Goal: Task Accomplishment & Management: Complete application form

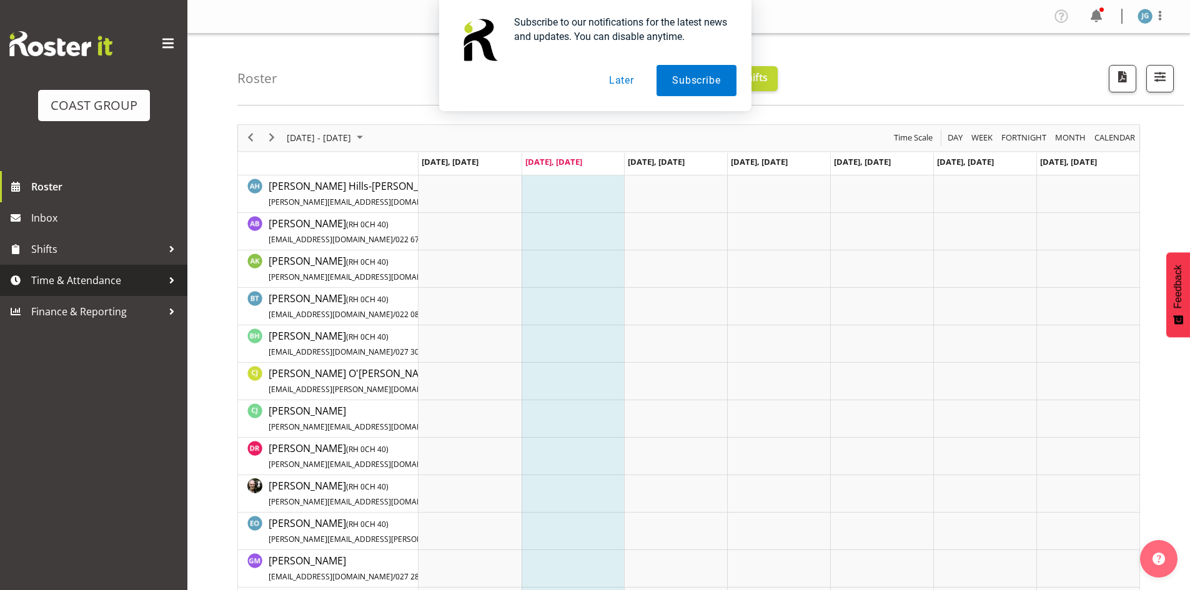
click at [106, 279] on span "Time & Attendance" at bounding box center [96, 280] width 131 height 19
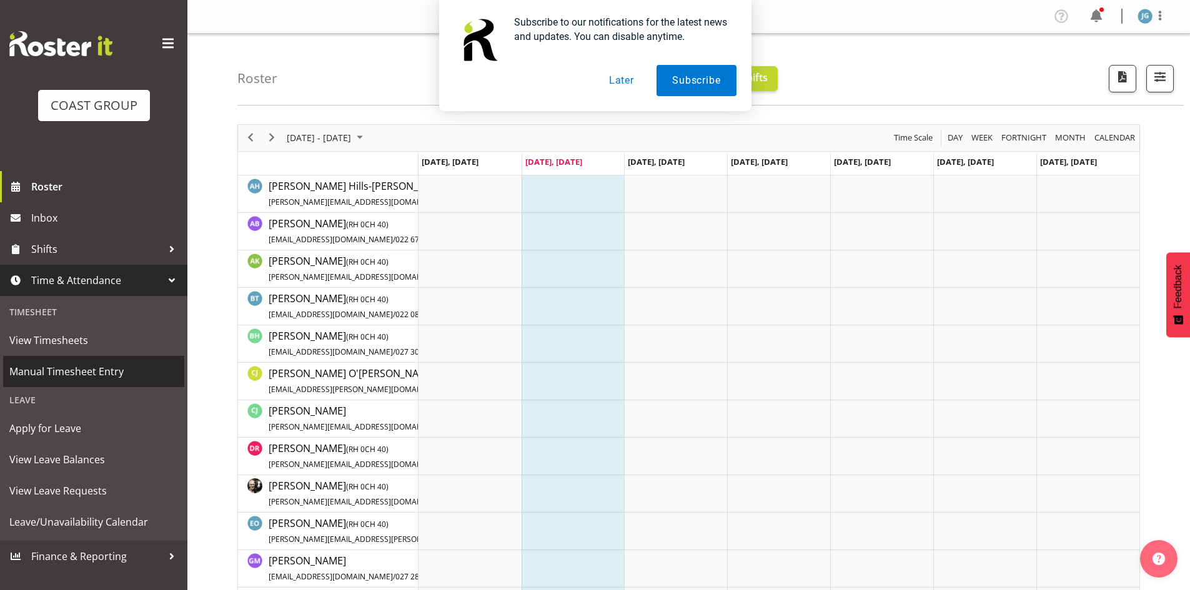
click at [75, 371] on span "Manual Timesheet Entry" at bounding box center [93, 371] width 169 height 19
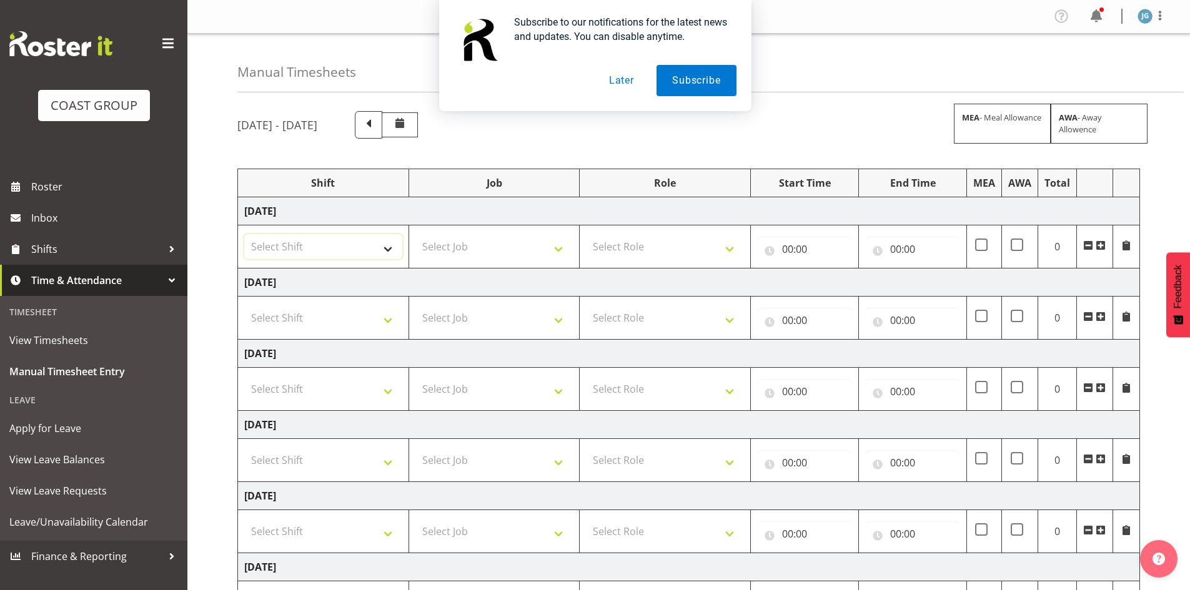
click at [389, 247] on select "Select Shift CHC SIGN ADMIN (LEAVE ALONE, DONT MAKE INACTIVE) DW CHC ARK WORK D…" at bounding box center [323, 246] width 158 height 25
select select "1513"
click at [244, 234] on select "Select Shift CHC SIGN ADMIN (LEAVE ALONE, DONT MAKE INACTIVE) DW CHC ARK WORK D…" at bounding box center [323, 246] width 158 height 25
click at [730, 244] on select "Select Role ACCOUNT MANAGER DW" at bounding box center [665, 246] width 158 height 25
select select "216"
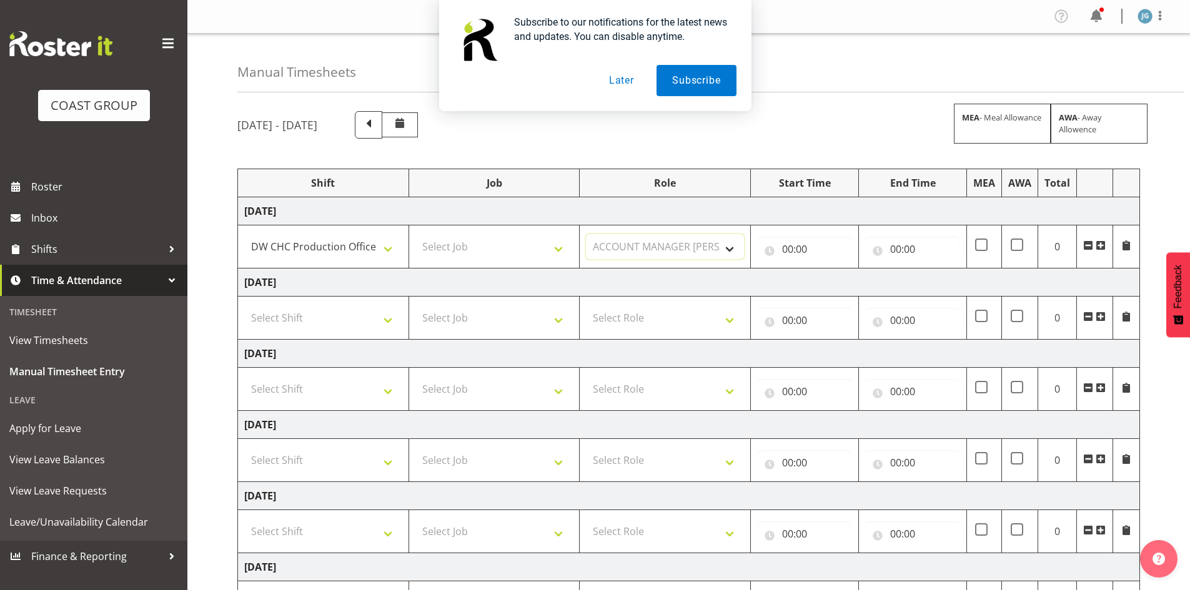
click at [586, 234] on select "Select Role ACCOUNT MANAGER DW" at bounding box center [665, 246] width 158 height 25
click at [790, 244] on input "00:00" at bounding box center [804, 249] width 95 height 25
click at [838, 279] on select "00 01 02 03 04 05 06 07 08 09 10 11 12 13 14 15 16 17 18 19 20 21 22 23" at bounding box center [842, 281] width 28 height 25
select select "7"
click at [828, 269] on select "00 01 02 03 04 05 06 07 08 09 10 11 12 13 14 15 16 17 18 19 20 21 22 23" at bounding box center [842, 281] width 28 height 25
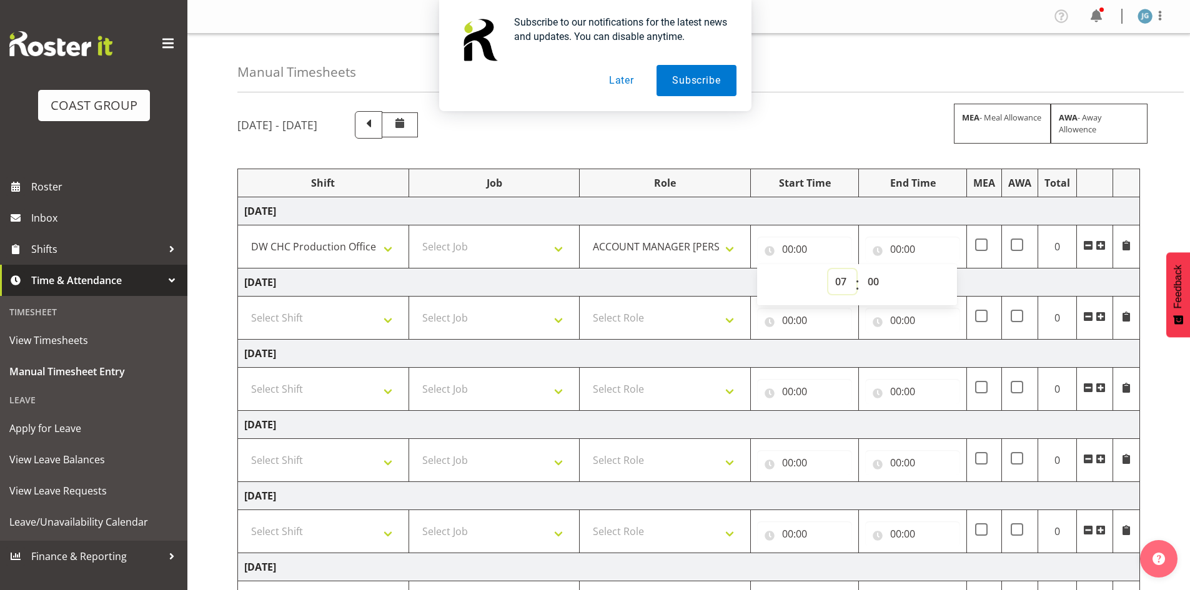
type input "07:00"
click at [872, 283] on select "00 01 02 03 04 05 06 07 08 09 10 11 12 13 14 15 16 17 18 19 20 21 22 23 24 25 2…" at bounding box center [875, 281] width 28 height 25
select select "30"
click at [861, 269] on select "00 01 02 03 04 05 06 07 08 09 10 11 12 13 14 15 16 17 18 19 20 21 22 23 24 25 2…" at bounding box center [875, 281] width 28 height 25
type input "07:30"
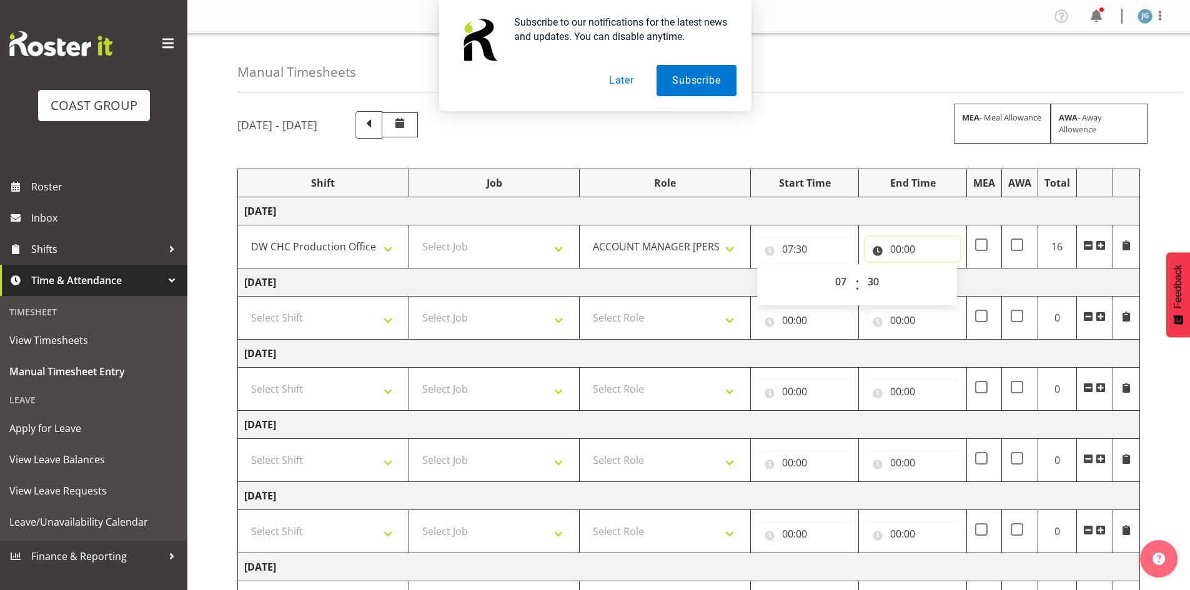
click at [896, 245] on input "00:00" at bounding box center [912, 249] width 95 height 25
click at [950, 280] on select "00 01 02 03 04 05 06 07 08 09 10 11 12 13 14 15 16 17 18 19 20 21 22 23" at bounding box center [950, 281] width 28 height 25
select select "14"
click at [936, 269] on select "00 01 02 03 04 05 06 07 08 09 10 11 12 13 14 15 16 17 18 19 20 21 22 23" at bounding box center [950, 281] width 28 height 25
type input "14:00"
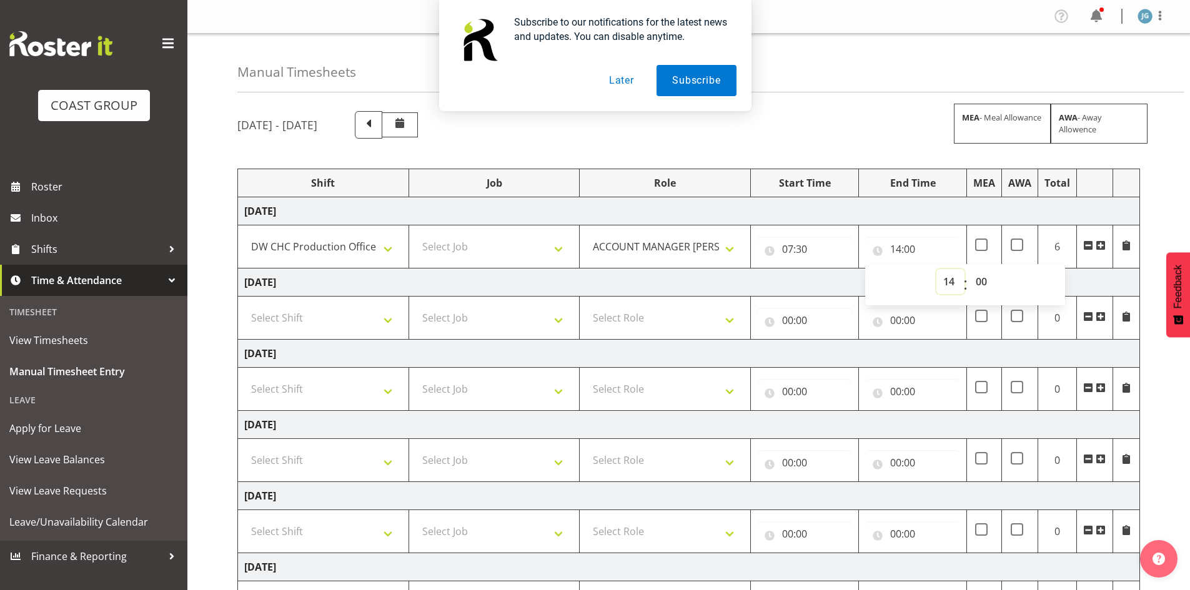
click at [948, 280] on select "00 01 02 03 04 05 06 07 08 09 10 11 12 13 14 15 16 17 18 19 20 21 22 23" at bounding box center [950, 281] width 28 height 25
select select "16"
click at [936, 269] on select "00 01 02 03 04 05 06 07 08 09 10 11 12 13 14 15 16 17 18 19 20 21 22 23" at bounding box center [950, 281] width 28 height 25
type input "16:00"
click at [884, 111] on div "August 20th - August 26th 2025 MEA - Meal Allowance AWA - Away Allowence" at bounding box center [688, 124] width 902 height 27
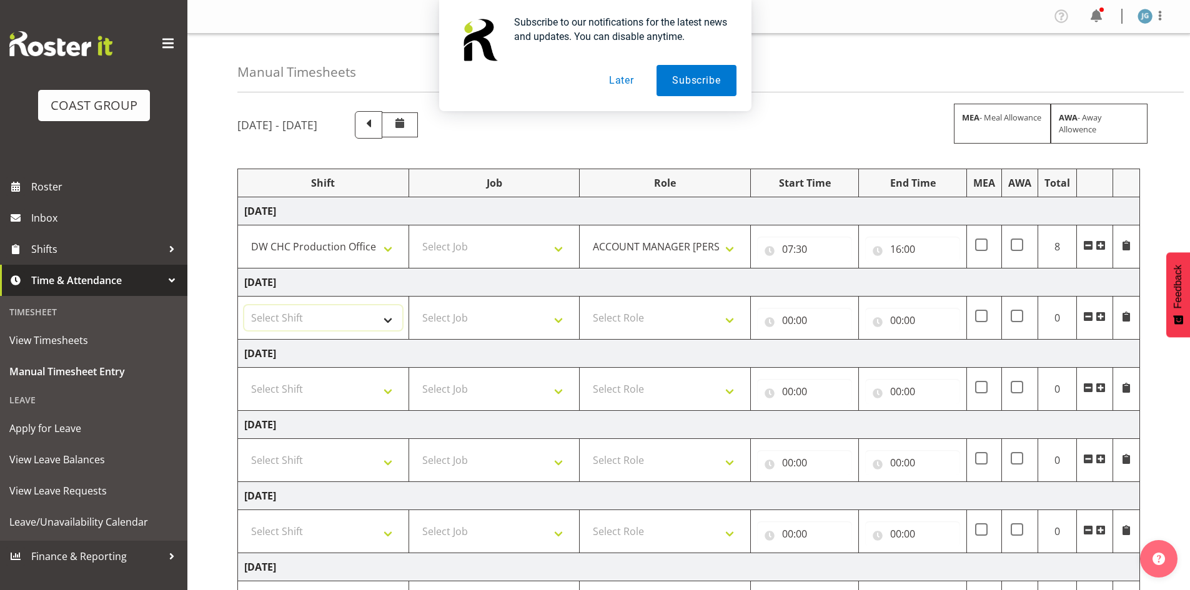
click at [391, 317] on select "Select Shift CHC SIGN ADMIN (LEAVE ALONE, DONT MAKE INACTIVE) DW CHC ARK WORK D…" at bounding box center [323, 317] width 158 height 25
select select "1513"
click at [244, 305] on select "Select Shift CHC SIGN ADMIN (LEAVE ALONE, DONT MAKE INACTIVE) DW CHC ARK WORK D…" at bounding box center [323, 317] width 158 height 25
click at [727, 315] on select "Select Role ACCOUNT MANAGER DW" at bounding box center [665, 317] width 158 height 25
select select "216"
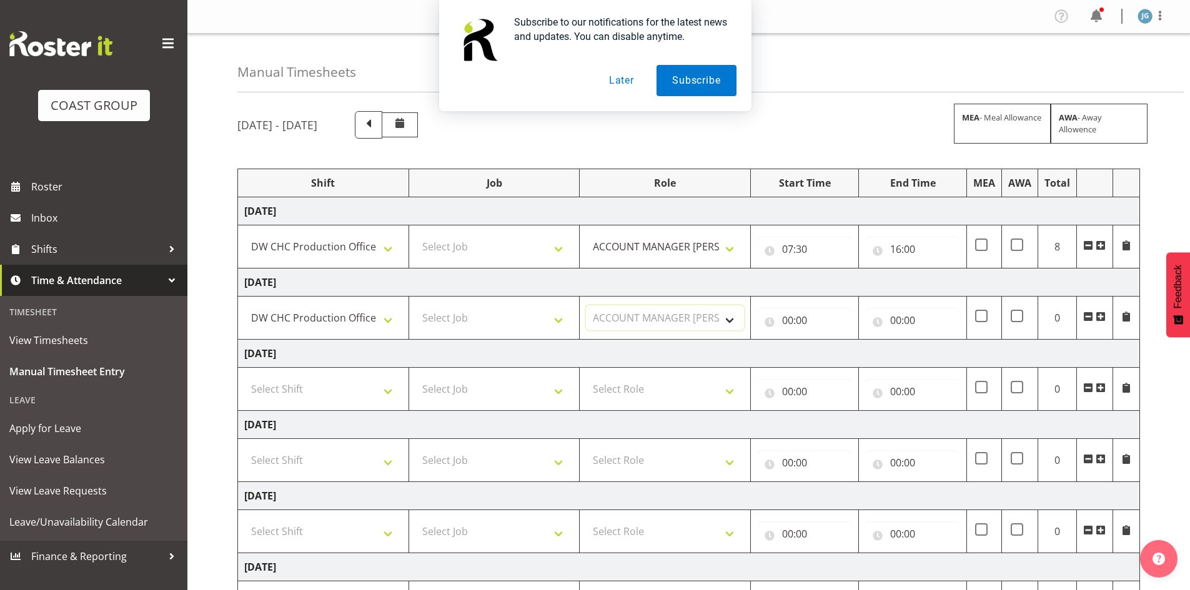
click at [586, 305] on select "Select Role ACCOUNT MANAGER DW" at bounding box center [665, 317] width 158 height 25
click at [788, 318] on input "00:00" at bounding box center [804, 320] width 95 height 25
click at [836, 348] on select "00 01 02 03 04 05 06 07 08 09 10 11 12 13 14 15 16 17 18 19 20 21 22 23" at bounding box center [842, 352] width 28 height 25
select select "7"
click at [828, 340] on select "00 01 02 03 04 05 06 07 08 09 10 11 12 13 14 15 16 17 18 19 20 21 22 23" at bounding box center [842, 352] width 28 height 25
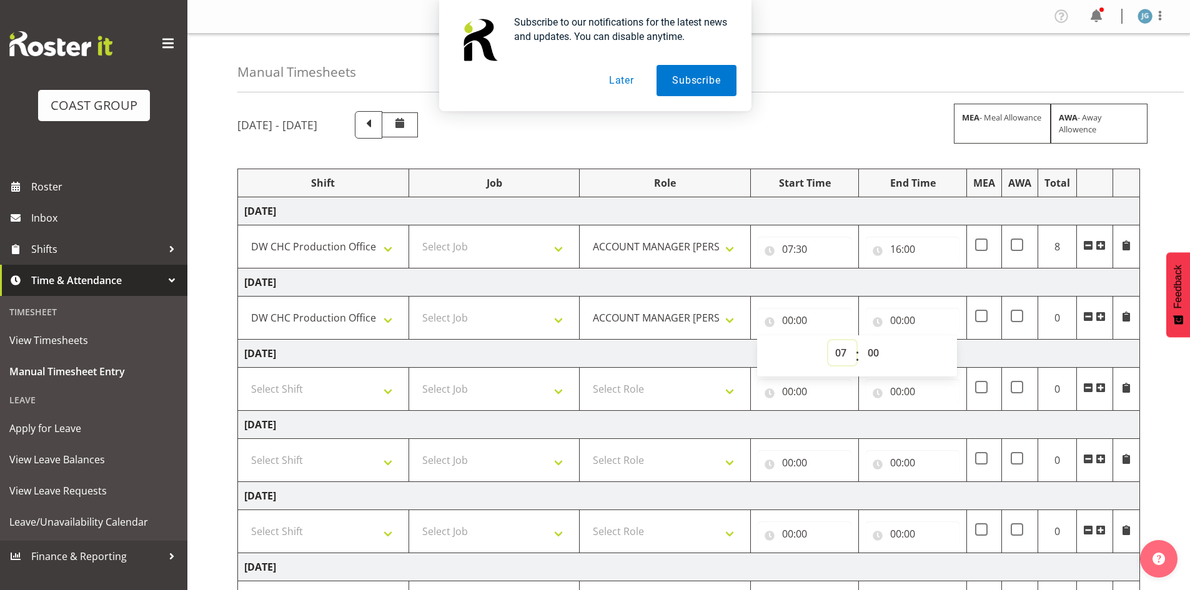
type input "07:00"
click at [873, 348] on select "00 01 02 03 04 05 06 07 08 09 10 11 12 13 14 15 16 17 18 19 20 21 22 23 24 25 2…" at bounding box center [875, 352] width 28 height 25
select select "30"
click at [861, 340] on select "00 01 02 03 04 05 06 07 08 09 10 11 12 13 14 15 16 17 18 19 20 21 22 23 24 25 2…" at bounding box center [875, 352] width 28 height 25
type input "07:30"
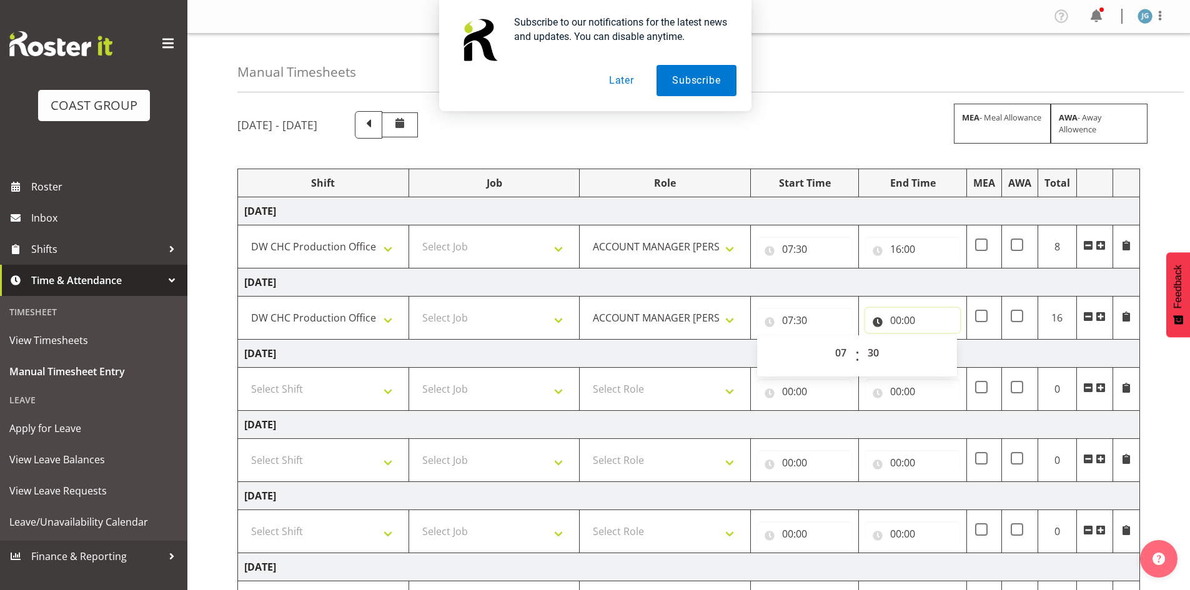
click at [897, 317] on input "00:00" at bounding box center [912, 320] width 95 height 25
click at [950, 350] on select "00 01 02 03 04 05 06 07 08 09 10 11 12 13 14 15 16 17 18 19 20 21 22 23" at bounding box center [950, 352] width 28 height 25
select select "16"
click at [936, 340] on select "00 01 02 03 04 05 06 07 08 09 10 11 12 13 14 15 16 17 18 19 20 21 22 23" at bounding box center [950, 352] width 28 height 25
type input "16:00"
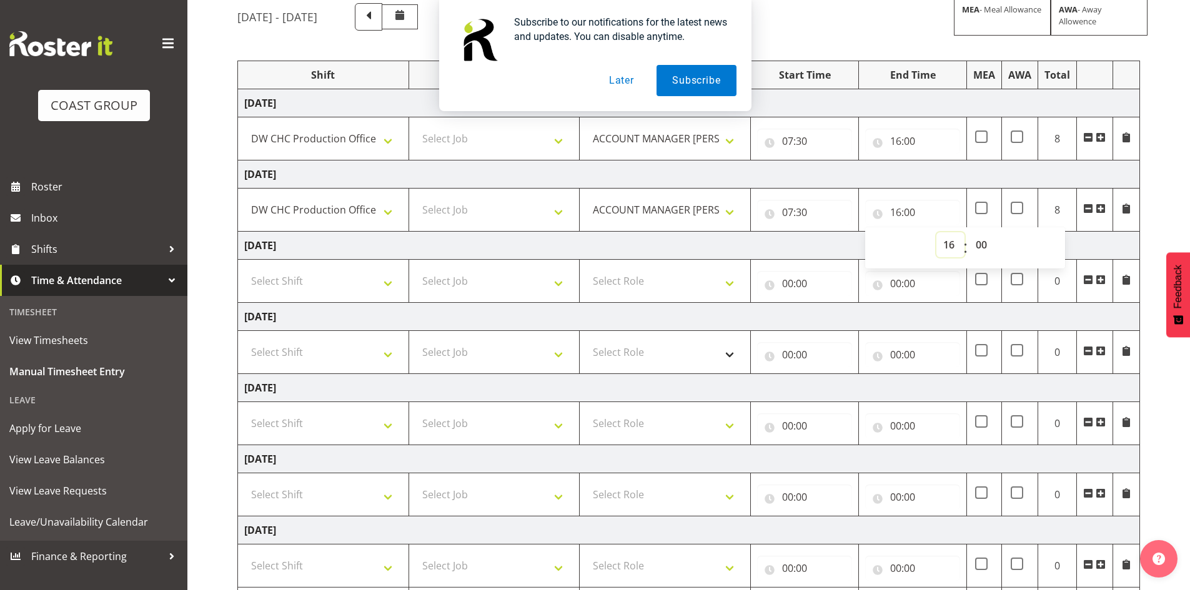
scroll to position [125, 0]
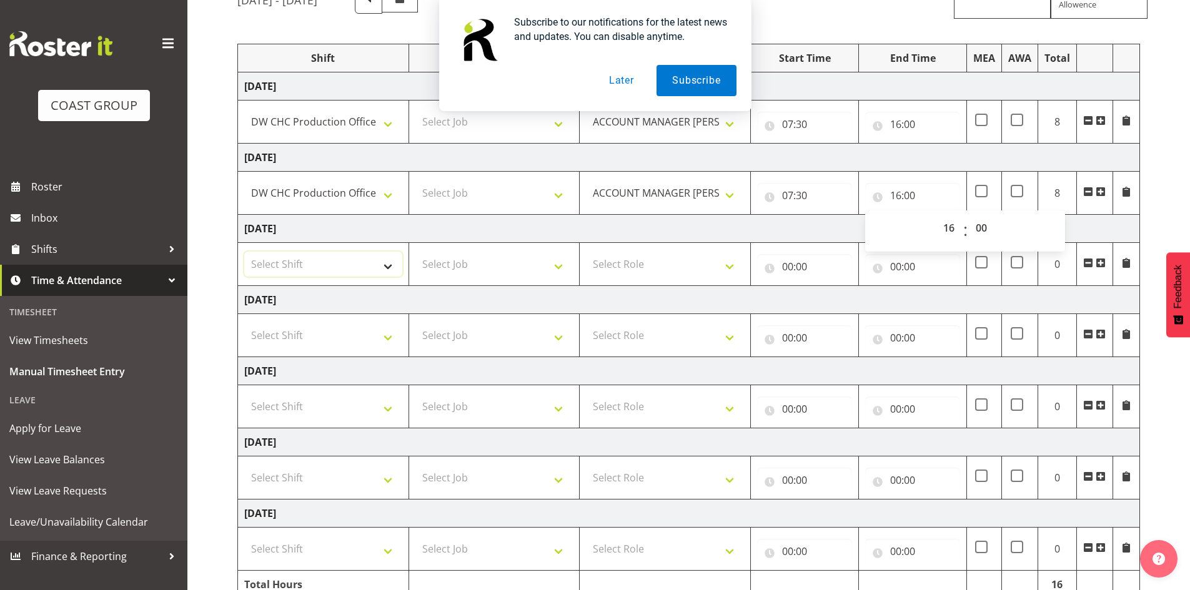
click at [387, 263] on select "Select Shift CHC SIGN ADMIN (LEAVE ALONE, DONT MAKE INACTIVE) DW CHC ARK WORK D…" at bounding box center [323, 264] width 158 height 25
select select "1513"
click at [244, 252] on select "Select Shift CHC SIGN ADMIN (LEAVE ALONE, DONT MAKE INACTIVE) DW CHC ARK WORK D…" at bounding box center [323, 264] width 158 height 25
click at [731, 262] on select "Select Role ACCOUNT MANAGER DW" at bounding box center [665, 264] width 158 height 25
select select "216"
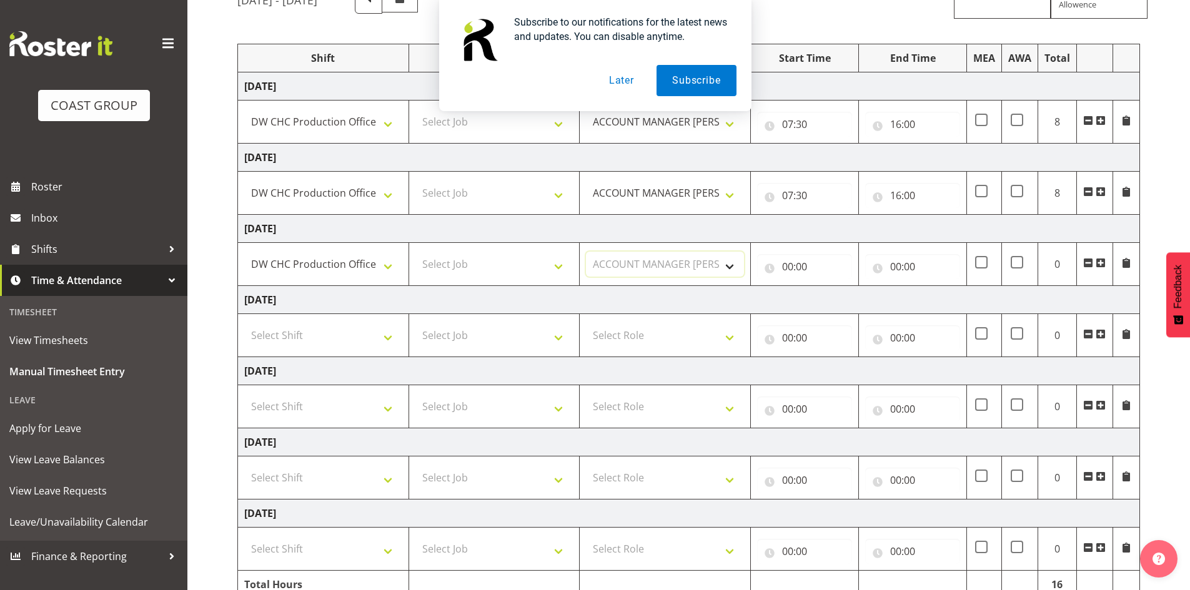
click at [586, 252] on select "Select Role ACCOUNT MANAGER DW" at bounding box center [665, 264] width 158 height 25
click at [788, 264] on input "00:00" at bounding box center [804, 266] width 95 height 25
click at [839, 295] on select "00 01 02 03 04 05 06 07 08 09 10 11 12 13 14 15 16 17 18 19 20 21 22 23" at bounding box center [842, 299] width 28 height 25
select select "7"
click at [828, 287] on select "00 01 02 03 04 05 06 07 08 09 10 11 12 13 14 15 16 17 18 19 20 21 22 23" at bounding box center [842, 299] width 28 height 25
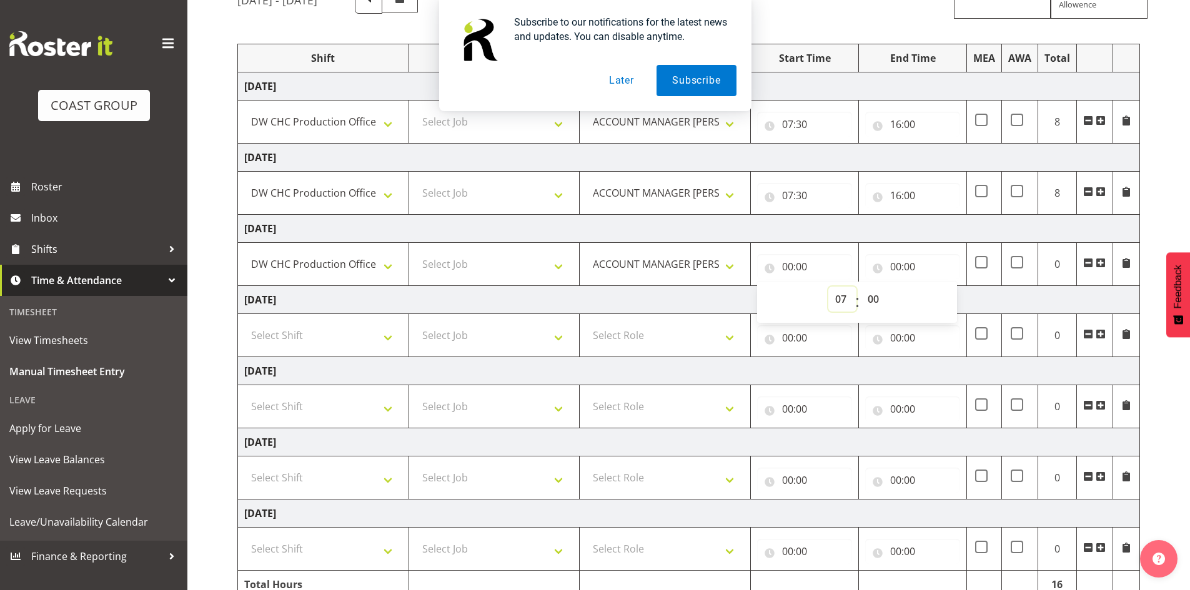
type input "07:00"
click at [872, 297] on select "00 01 02 03 04 05 06 07 08 09 10 11 12 13 14 15 16 17 18 19 20 21 22 23 24 25 2…" at bounding box center [875, 299] width 28 height 25
select select "30"
click at [861, 287] on select "00 01 02 03 04 05 06 07 08 09 10 11 12 13 14 15 16 17 18 19 20 21 22 23 24 25 2…" at bounding box center [875, 299] width 28 height 25
type input "07:30"
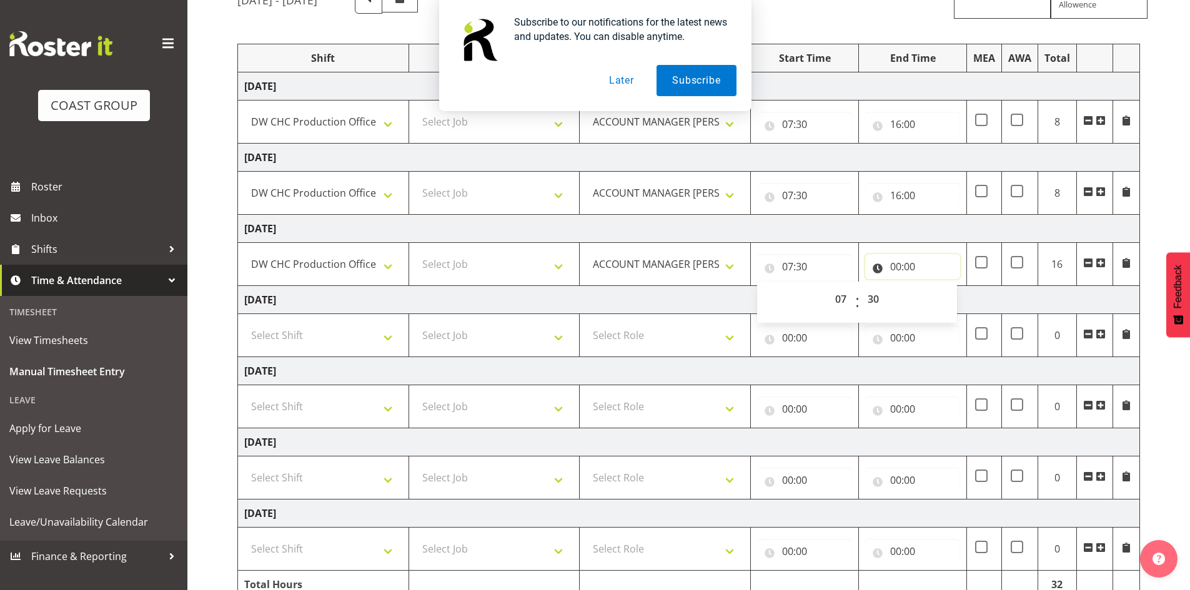
click at [896, 263] on input "00:00" at bounding box center [912, 266] width 95 height 25
click at [944, 297] on select "00 01 02 03 04 05 06 07 08 09 10 11 12 13 14 15 16 17 18 19 20 21 22 23" at bounding box center [950, 299] width 28 height 25
select select "16"
click at [936, 287] on select "00 01 02 03 04 05 06 07 08 09 10 11 12 13 14 15 16 17 18 19 20 21 22 23" at bounding box center [950, 299] width 28 height 25
type input "16:00"
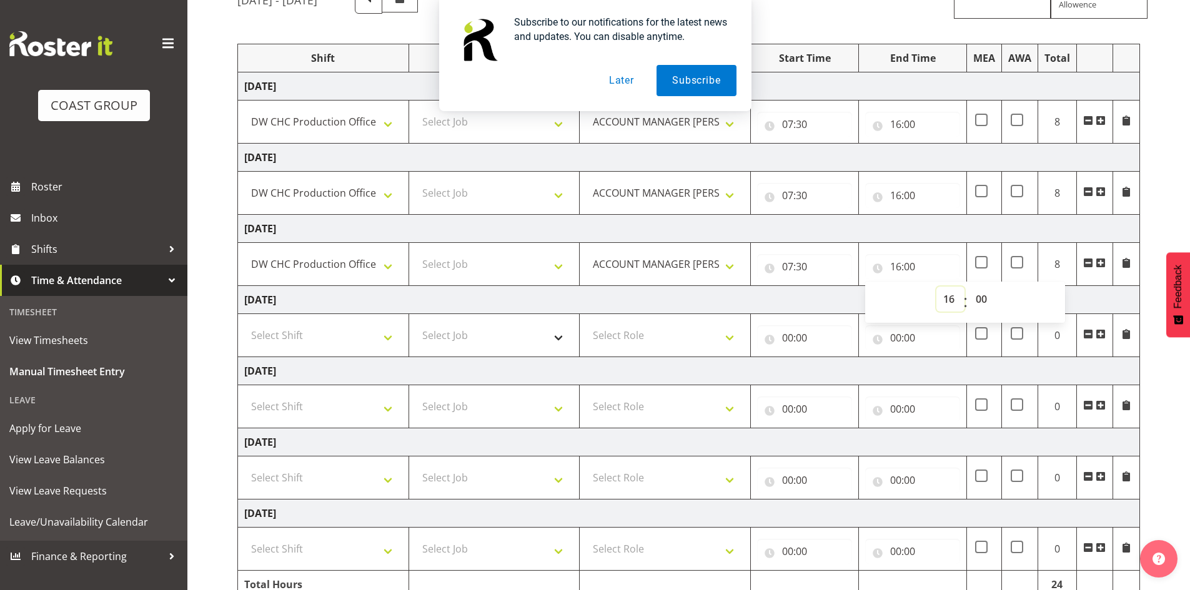
scroll to position [185, 0]
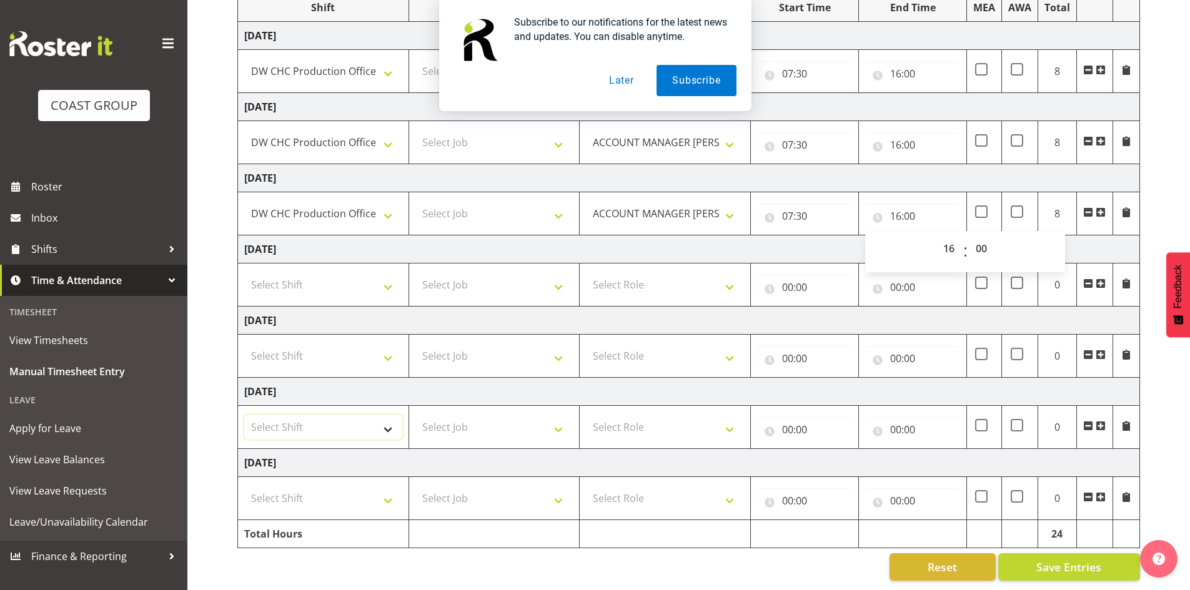
click at [392, 419] on select "Select Shift CHC SIGN ADMIN (LEAVE ALONE, DONT MAKE INACTIVE) DW CHC ARK WORK D…" at bounding box center [323, 427] width 158 height 25
select select "1513"
click at [244, 415] on select "Select Shift CHC SIGN ADMIN (LEAVE ALONE, DONT MAKE INACTIVE) DW CHC ARK WORK D…" at bounding box center [323, 427] width 158 height 25
click at [734, 418] on select "Select Role ACCOUNT MANAGER DW" at bounding box center [665, 427] width 158 height 25
select select "216"
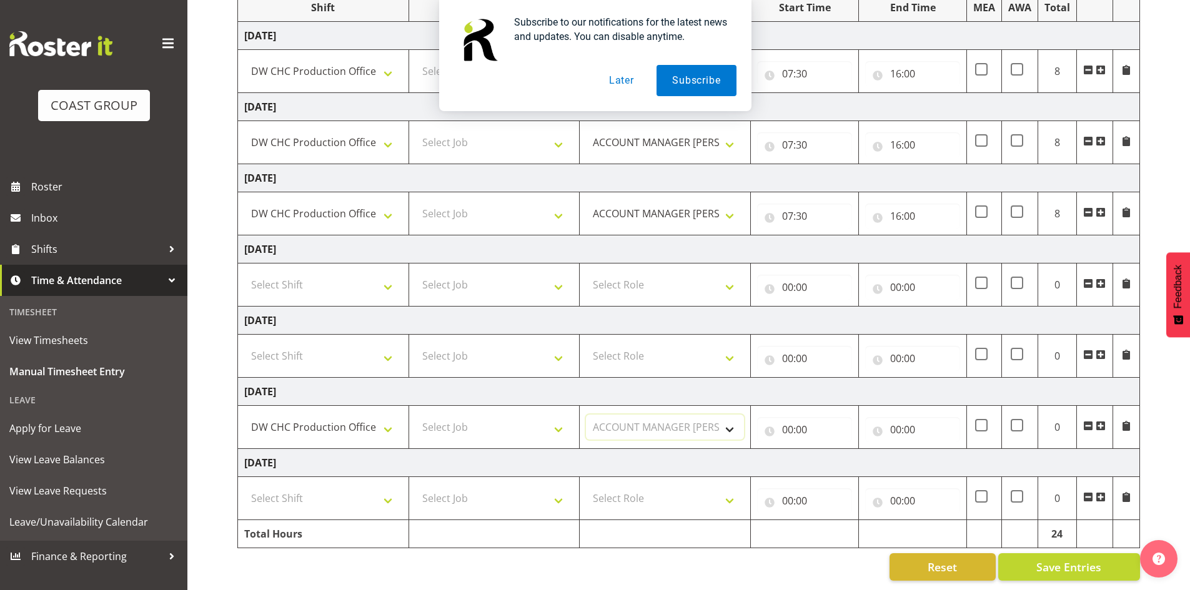
click at [586, 415] on select "Select Role ACCOUNT MANAGER DW" at bounding box center [665, 427] width 158 height 25
click at [789, 418] on input "00:00" at bounding box center [804, 429] width 95 height 25
click at [837, 452] on select "00 01 02 03 04 05 06 07 08 09 10 11 12 13 14 15 16 17 18 19 20 21 22 23" at bounding box center [842, 462] width 28 height 25
select select "7"
click at [828, 450] on select "00 01 02 03 04 05 06 07 08 09 10 11 12 13 14 15 16 17 18 19 20 21 22 23" at bounding box center [842, 462] width 28 height 25
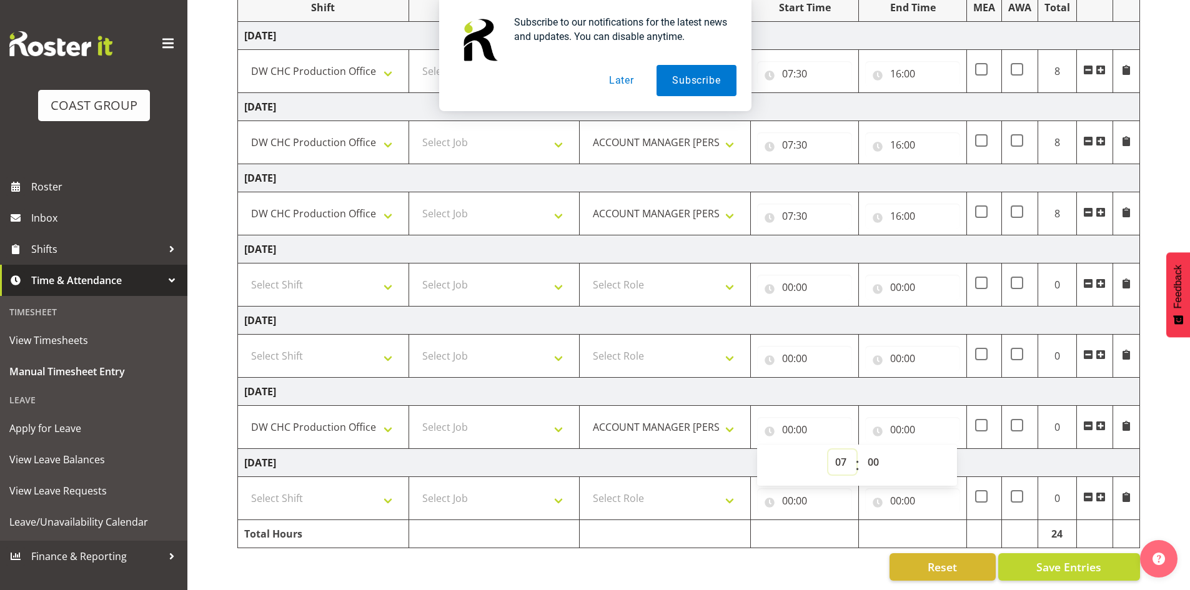
type input "07:00"
click at [874, 453] on select "00 01 02 03 04 05 06 07 08 09 10 11 12 13 14 15 16 17 18 19 20 21 22 23 24 25 2…" at bounding box center [875, 462] width 28 height 25
select select "30"
click at [861, 450] on select "00 01 02 03 04 05 06 07 08 09 10 11 12 13 14 15 16 17 18 19 20 21 22 23 24 25 2…" at bounding box center [875, 462] width 28 height 25
type input "07:30"
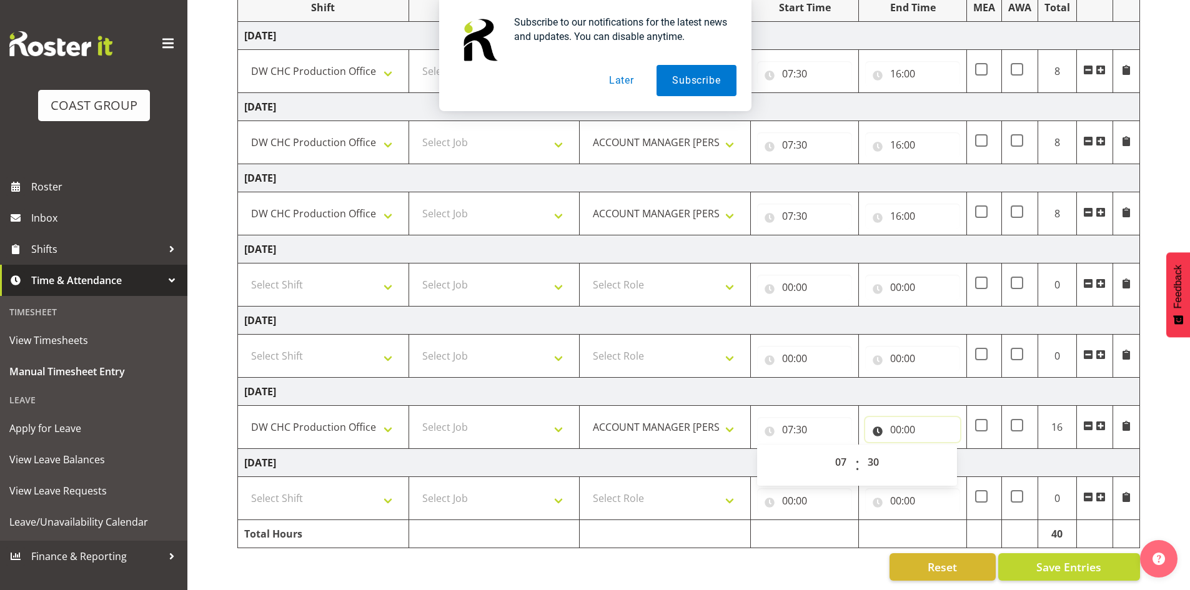
click at [896, 417] on input "00:00" at bounding box center [912, 429] width 95 height 25
click at [949, 452] on select "00 01 02 03 04 05 06 07 08 09 10 11 12 13 14 15 16 17 18 19 20 21 22 23" at bounding box center [950, 462] width 28 height 25
select select "16"
click at [936, 450] on select "00 01 02 03 04 05 06 07 08 09 10 11 12 13 14 15 16 17 18 19 20 21 22 23" at bounding box center [950, 462] width 28 height 25
type input "16:00"
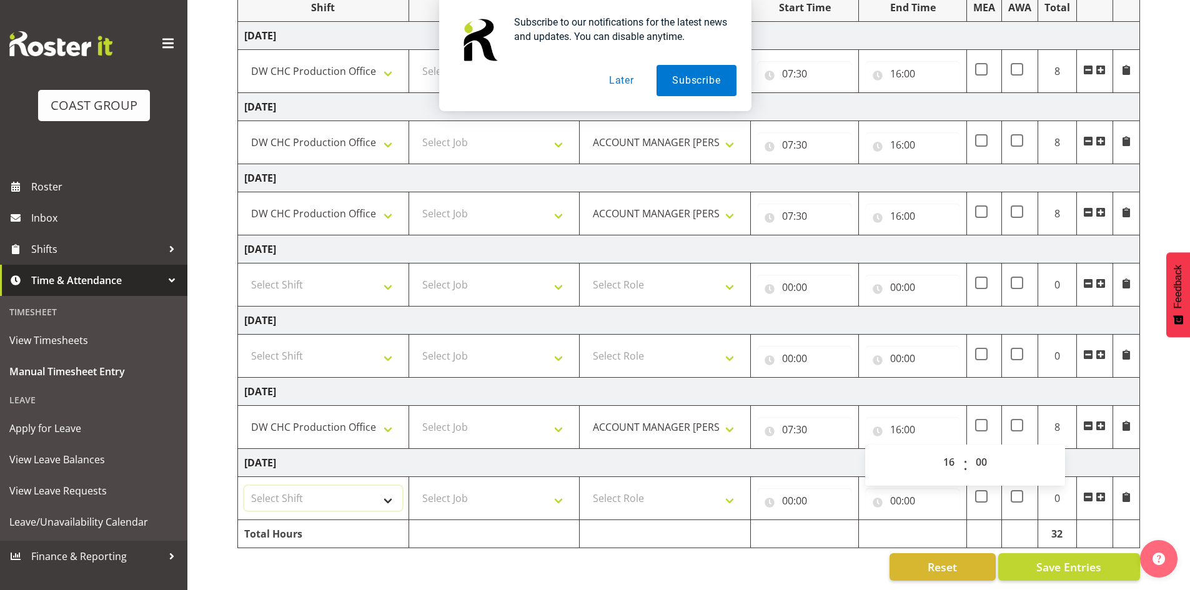
click at [388, 491] on select "Select Shift CHC SIGN ADMIN (LEAVE ALONE, DONT MAKE INACTIVE) DW CHC ARK WORK D…" at bounding box center [323, 498] width 158 height 25
select select "1513"
click at [244, 486] on select "Select Shift CHC SIGN ADMIN (LEAVE ALONE, DONT MAKE INACTIVE) DW CHC ARK WORK D…" at bounding box center [323, 498] width 158 height 25
click at [732, 490] on select "Select Role ACCOUNT MANAGER DW" at bounding box center [665, 498] width 158 height 25
select select "216"
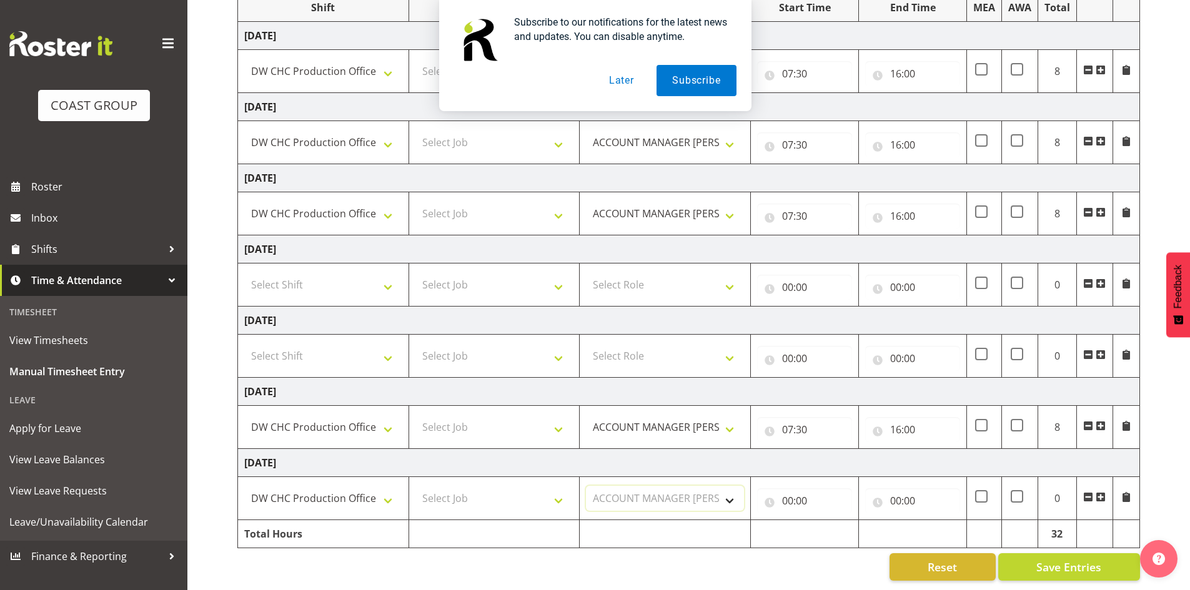
click at [586, 486] on select "Select Role ACCOUNT MANAGER DW" at bounding box center [665, 498] width 158 height 25
click at [787, 488] on input "00:00" at bounding box center [804, 500] width 95 height 25
click at [841, 524] on select "00 01 02 03 04 05 06 07 08 09 10 11 12 13 14 15 16 17 18 19 20 21 22 23" at bounding box center [842, 533] width 28 height 25
select select "7"
click at [828, 521] on select "00 01 02 03 04 05 06 07 08 09 10 11 12 13 14 15 16 17 18 19 20 21 22 23" at bounding box center [842, 533] width 28 height 25
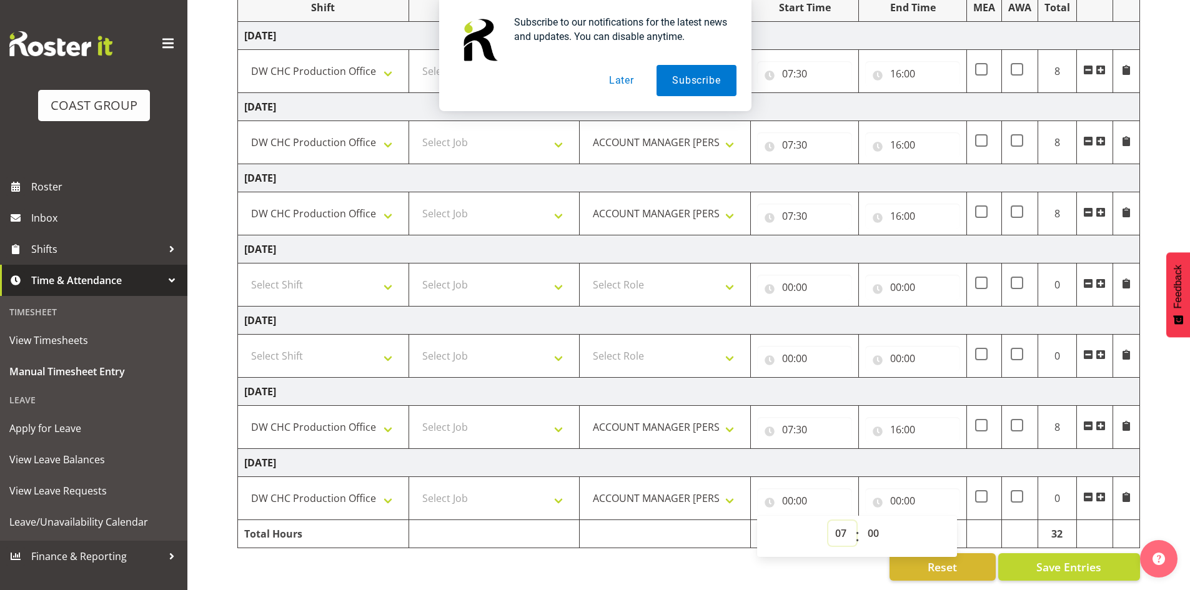
type input "07:00"
click at [874, 524] on select "00 01 02 03 04 05 06 07 08 09 10 11 12 13 14 15 16 17 18 19 20 21 22 23 24 25 2…" at bounding box center [875, 533] width 28 height 25
select select "30"
click at [861, 521] on select "00 01 02 03 04 05 06 07 08 09 10 11 12 13 14 15 16 17 18 19 20 21 22 23 24 25 2…" at bounding box center [875, 533] width 28 height 25
type input "07:30"
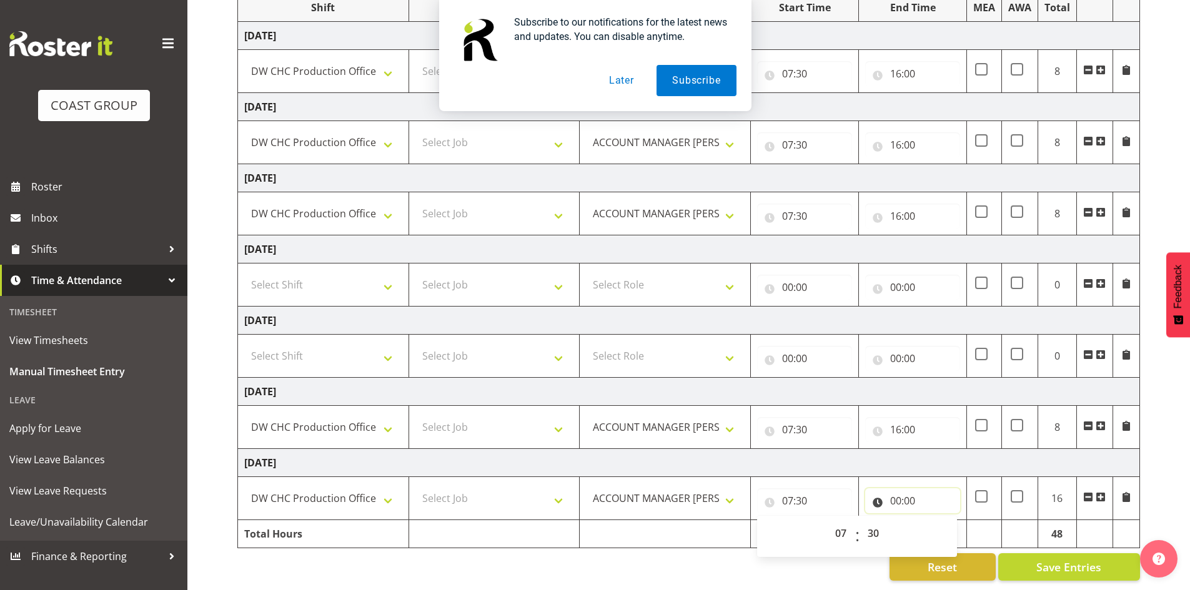
click at [897, 488] on input "00:00" at bounding box center [912, 500] width 95 height 25
click at [946, 521] on select "00 01 02 03 04 05 06 07 08 09 10 11 12 13 14 15 16 17 18 19 20 21 22 23" at bounding box center [950, 533] width 28 height 25
select select "16"
click at [936, 521] on select "00 01 02 03 04 05 06 07 08 09 10 11 12 13 14 15 16 17 18 19 20 21 22 23" at bounding box center [950, 533] width 28 height 25
type input "16:00"
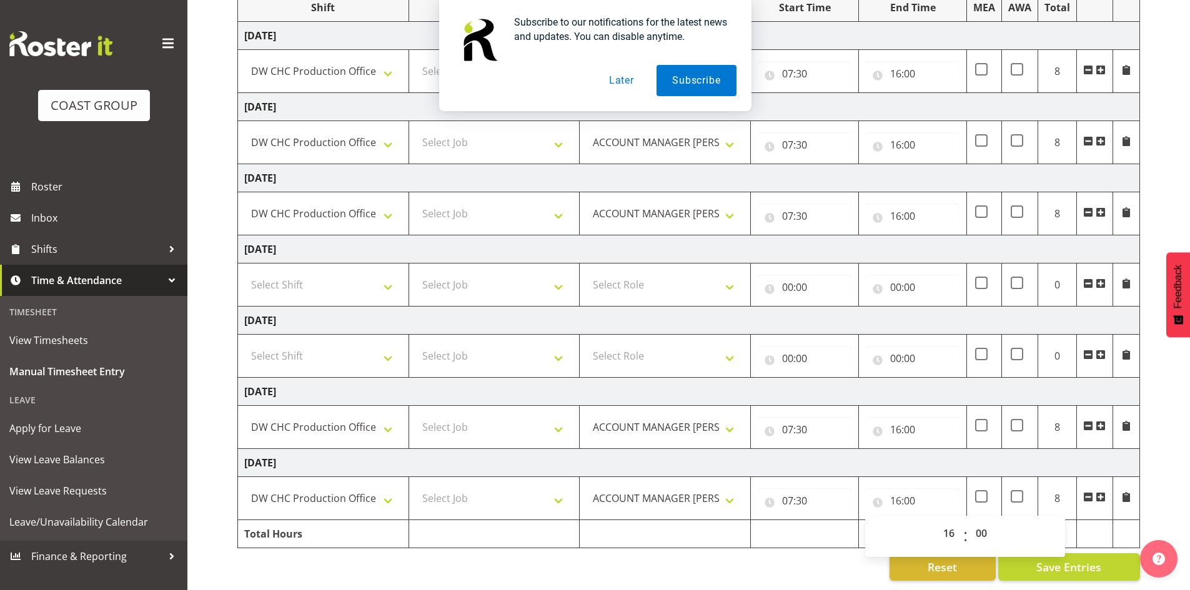
click at [817, 560] on div "Reset Save Entries" at bounding box center [688, 566] width 902 height 27
click at [1056, 559] on span "Save Entries" at bounding box center [1068, 567] width 65 height 16
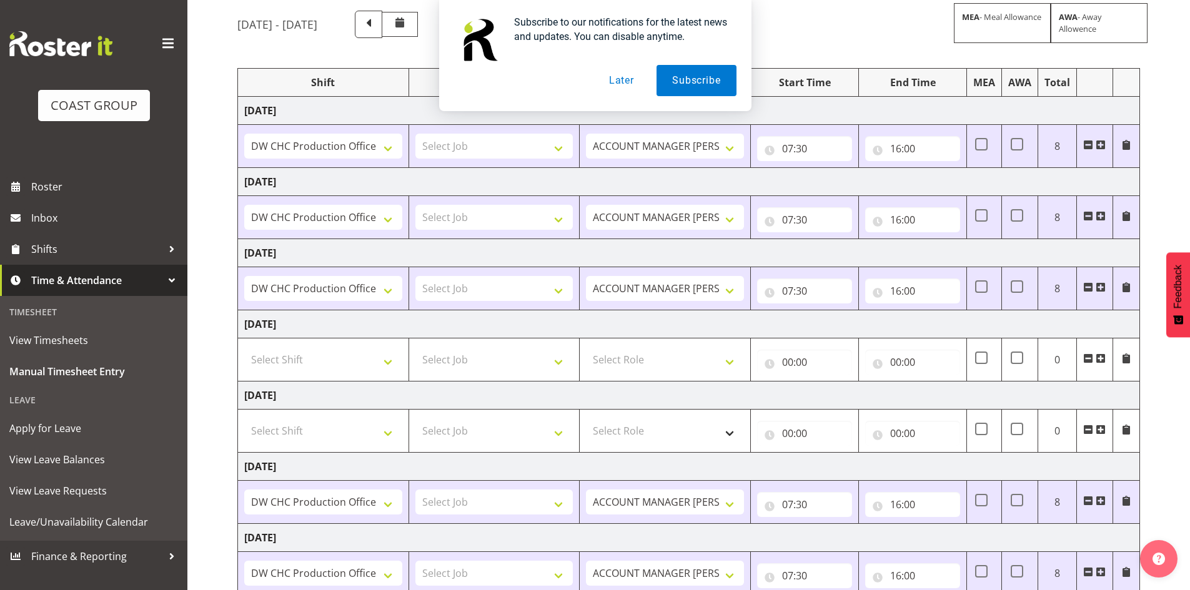
scroll to position [0, 0]
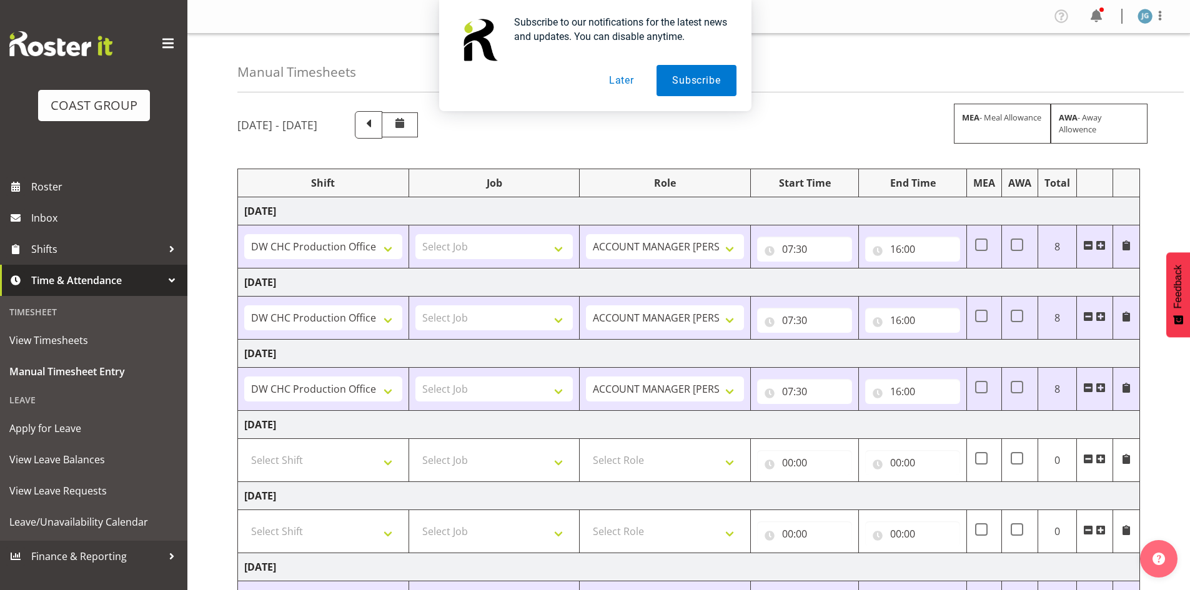
click at [880, 142] on div "August 20th - August 26th 2025 MEA - Meal Allowance AWA - Away Allowence Shift …" at bounding box center [713, 434] width 952 height 664
click at [623, 81] on button "Later" at bounding box center [621, 80] width 56 height 31
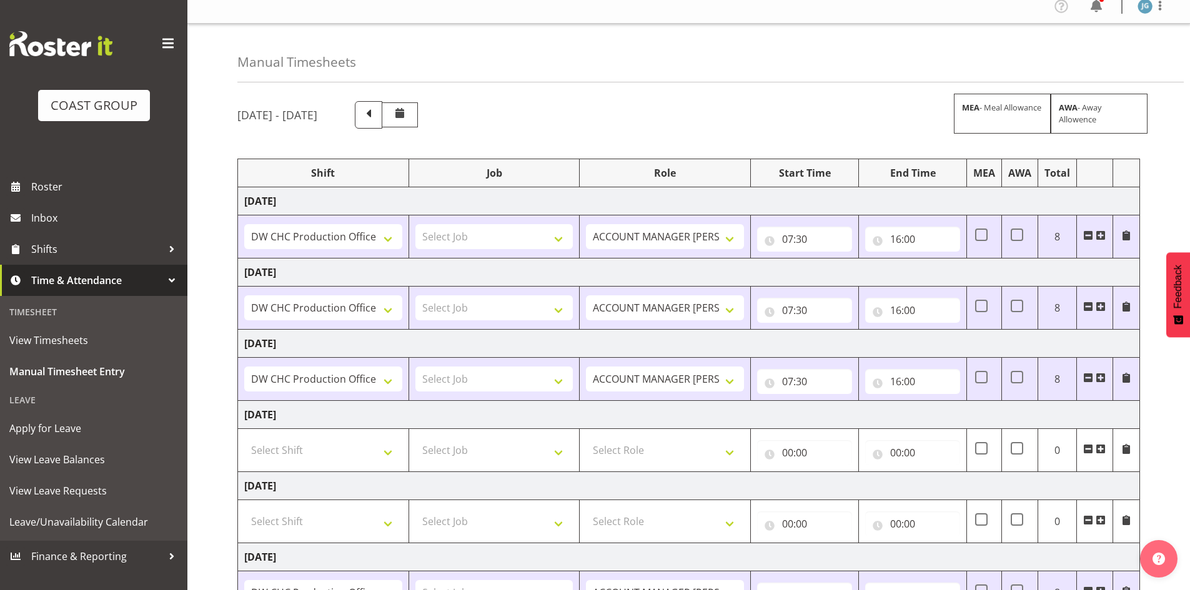
scroll to position [185, 0]
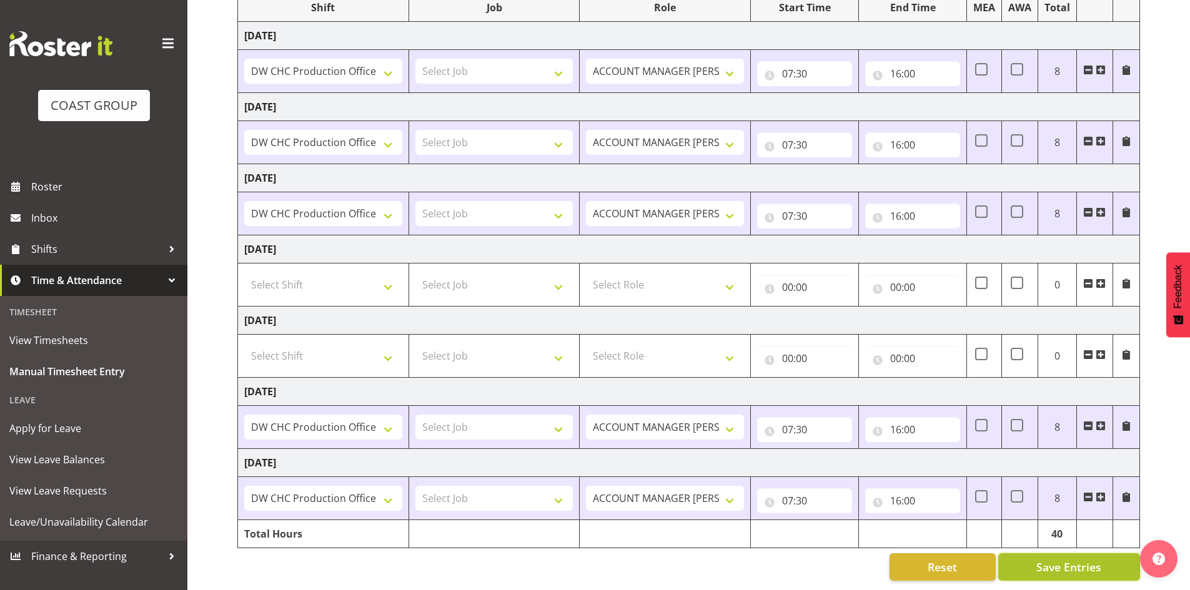
click at [1068, 559] on span "Save Entries" at bounding box center [1068, 567] width 65 height 16
click at [1042, 559] on span "Save Entries" at bounding box center [1068, 567] width 65 height 16
click at [167, 46] on span at bounding box center [168, 44] width 20 height 20
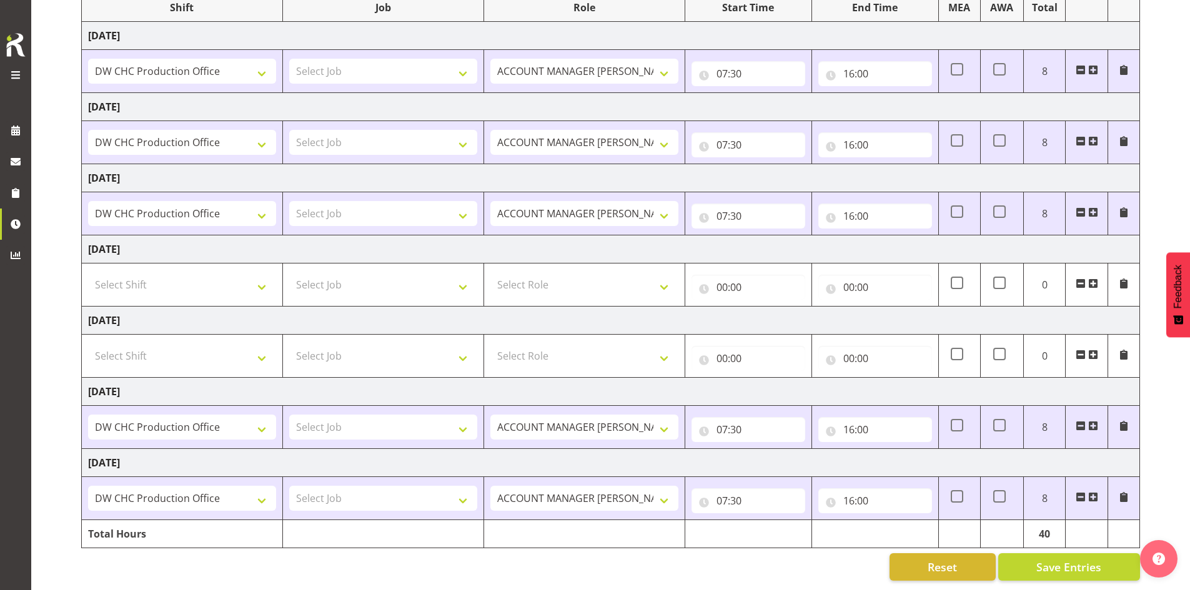
click at [13, 75] on span at bounding box center [15, 74] width 15 height 15
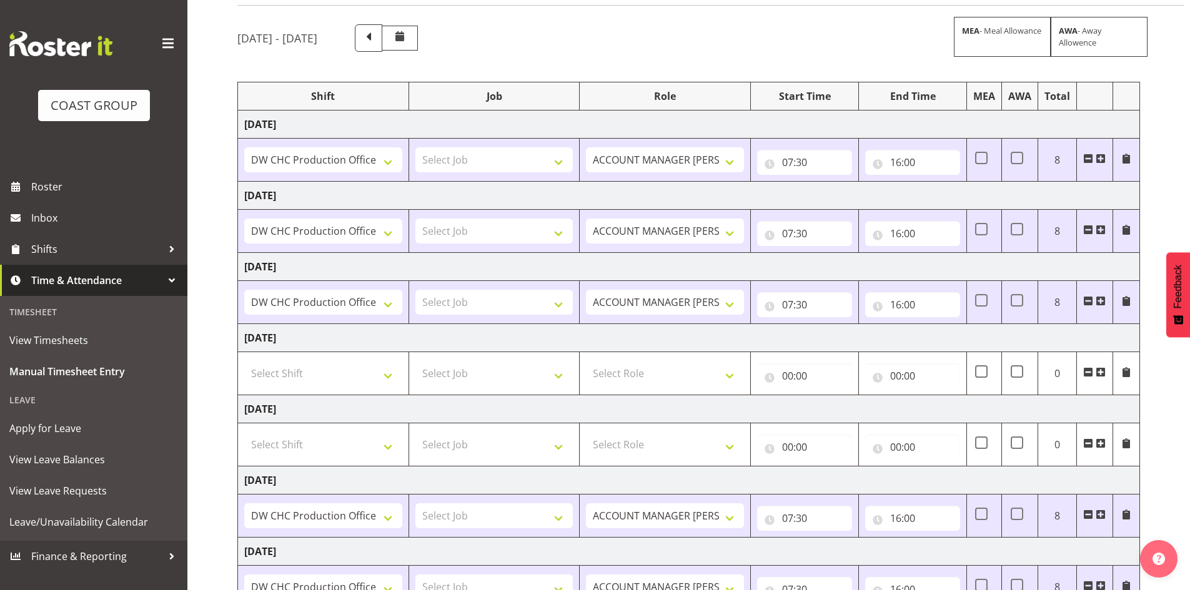
scroll to position [0, 0]
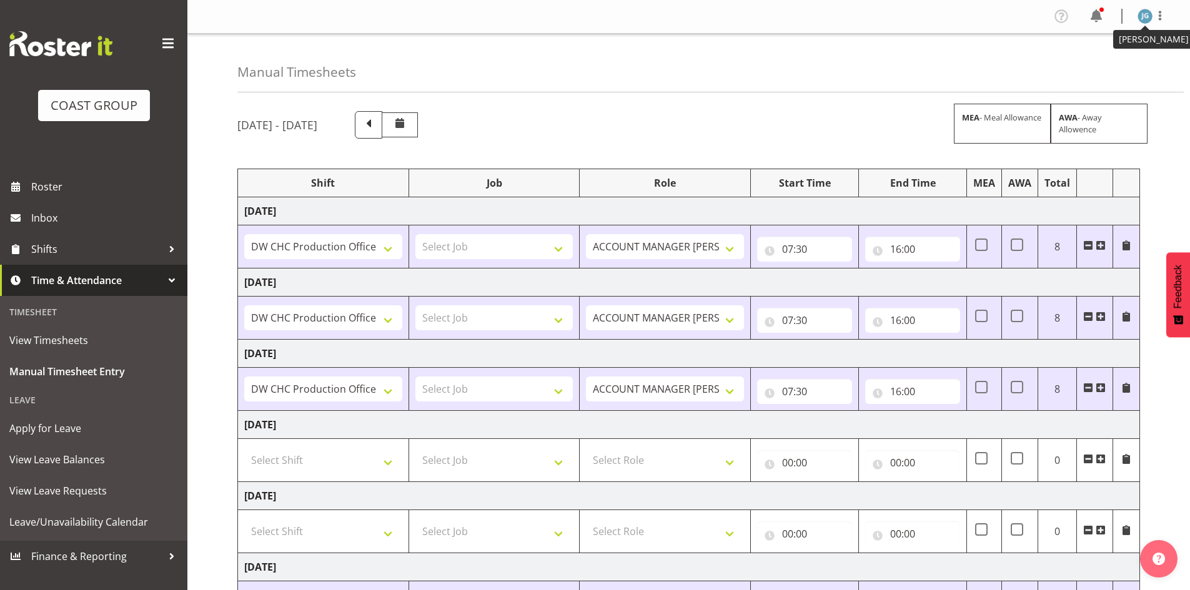
click at [1144, 17] on img at bounding box center [1144, 16] width 15 height 15
click at [1094, 66] on link "Log Out" at bounding box center [1107, 65] width 120 height 22
